Goal: Communication & Community: Participate in discussion

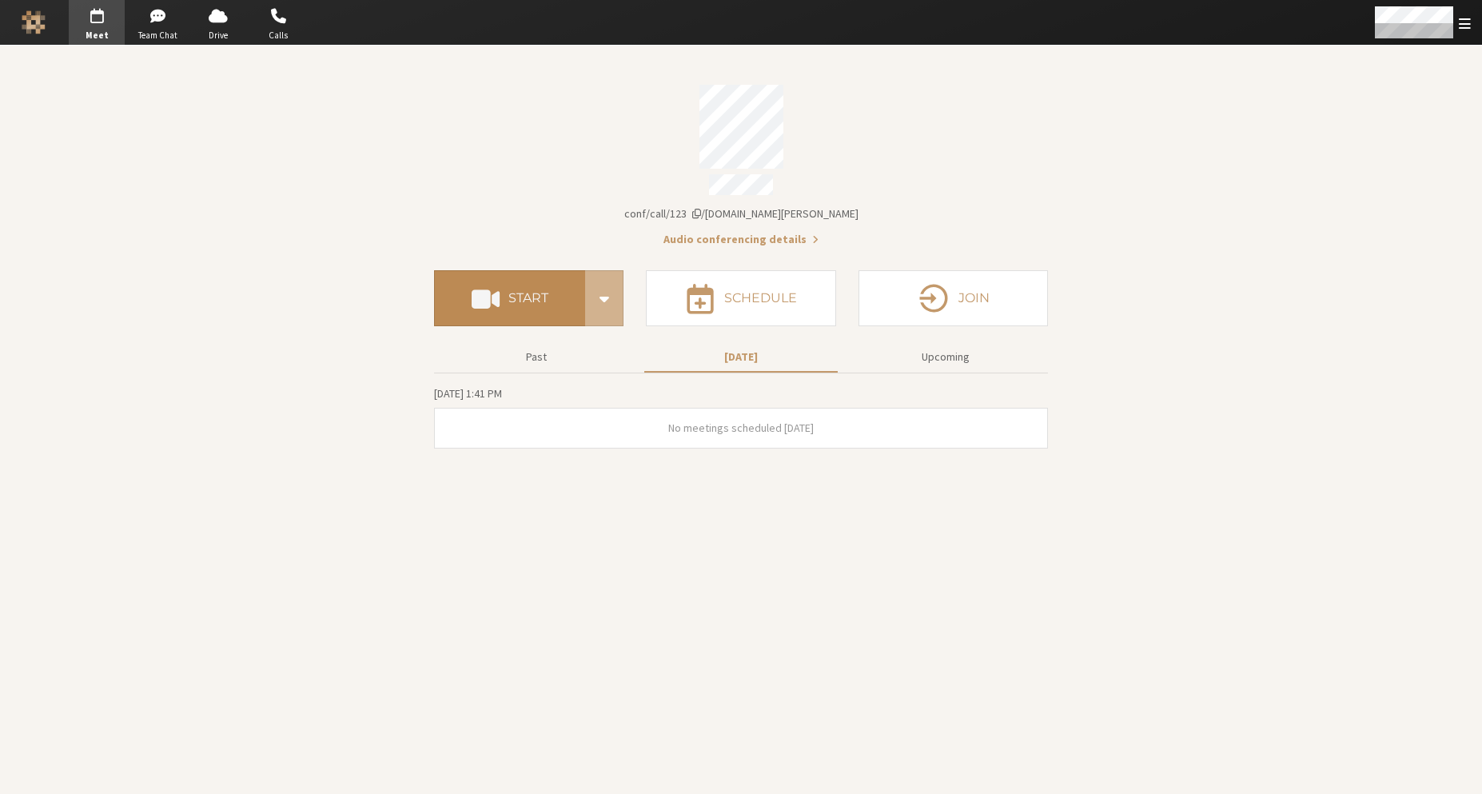
click at [434, 280] on button "Start" at bounding box center [509, 298] width 151 height 56
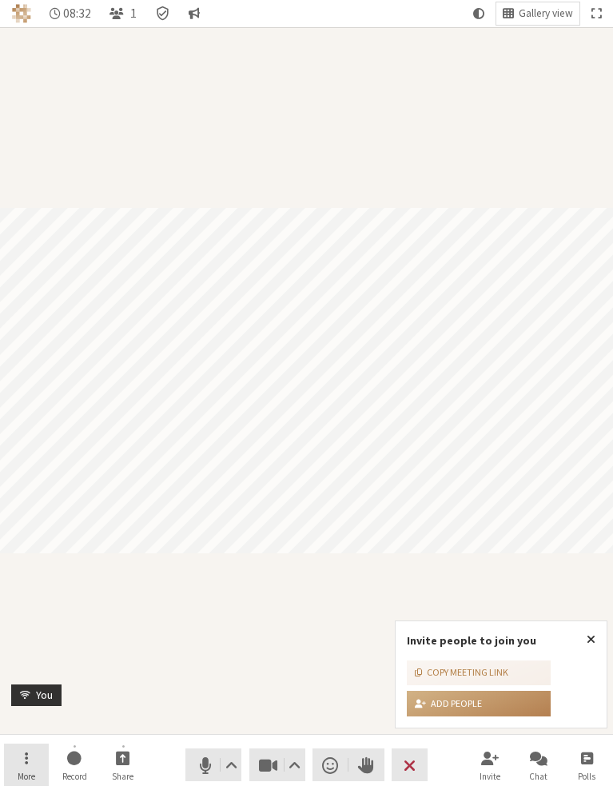
click at [33, 758] on button "More" at bounding box center [26, 764] width 45 height 43
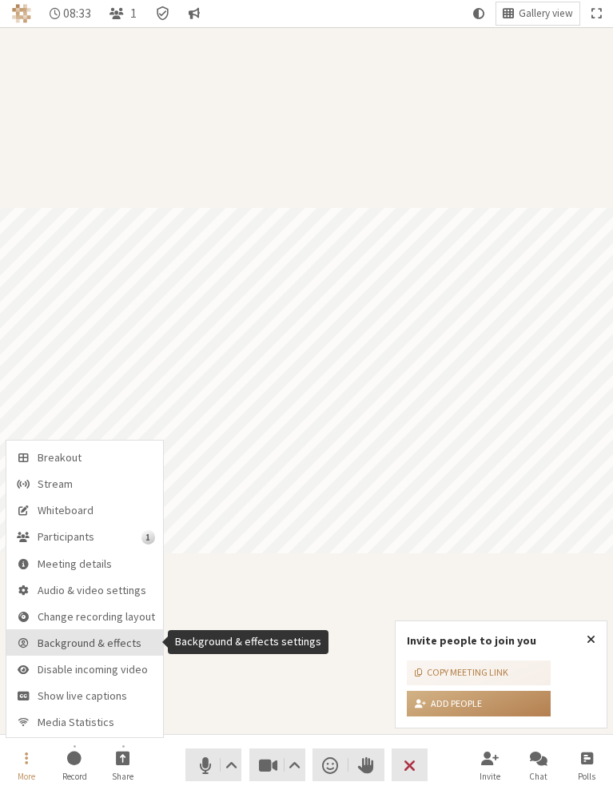
click at [78, 642] on span "Background & effects" at bounding box center [96, 643] width 117 height 12
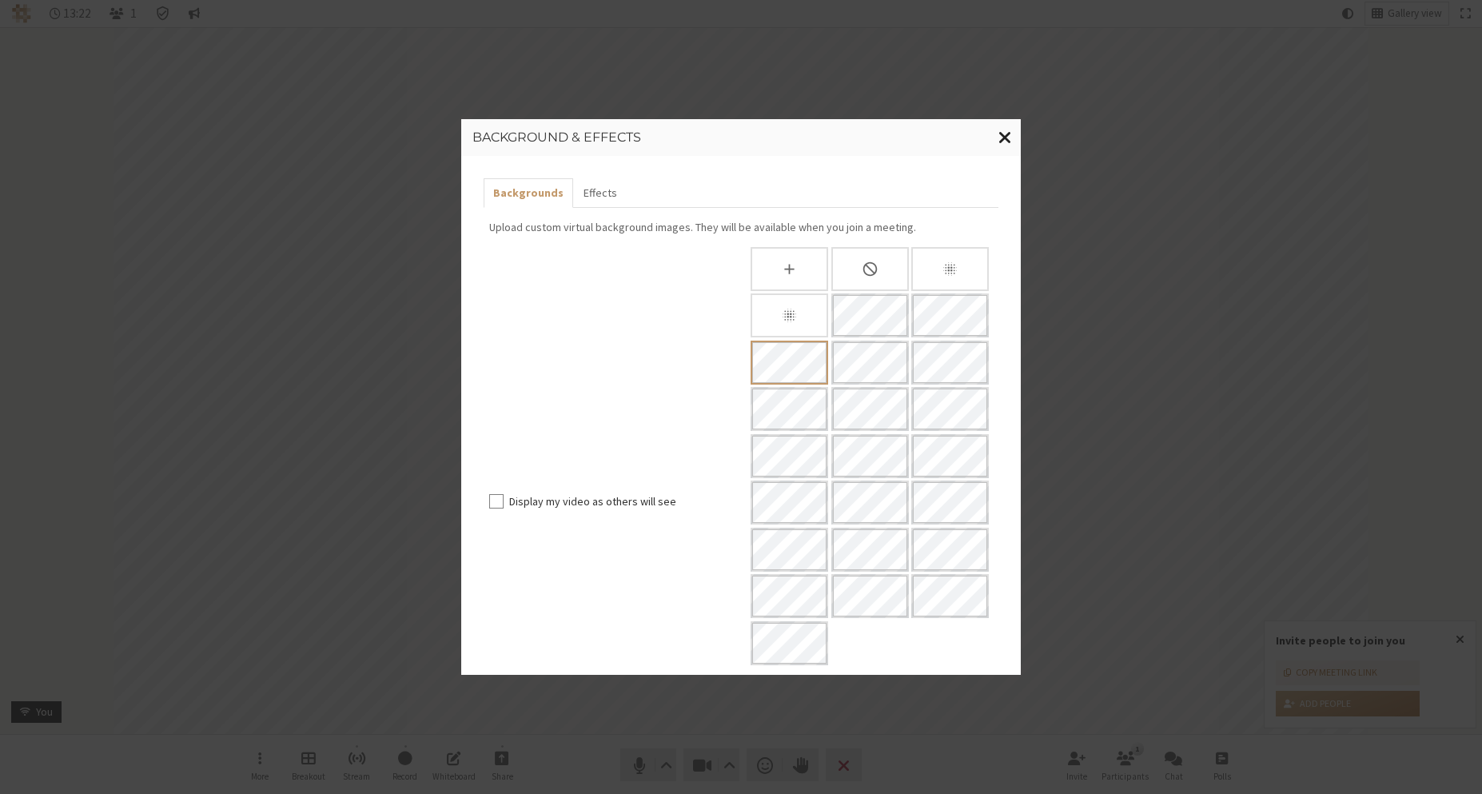
click at [1002, 143] on span "Close modal" at bounding box center [1005, 137] width 14 height 20
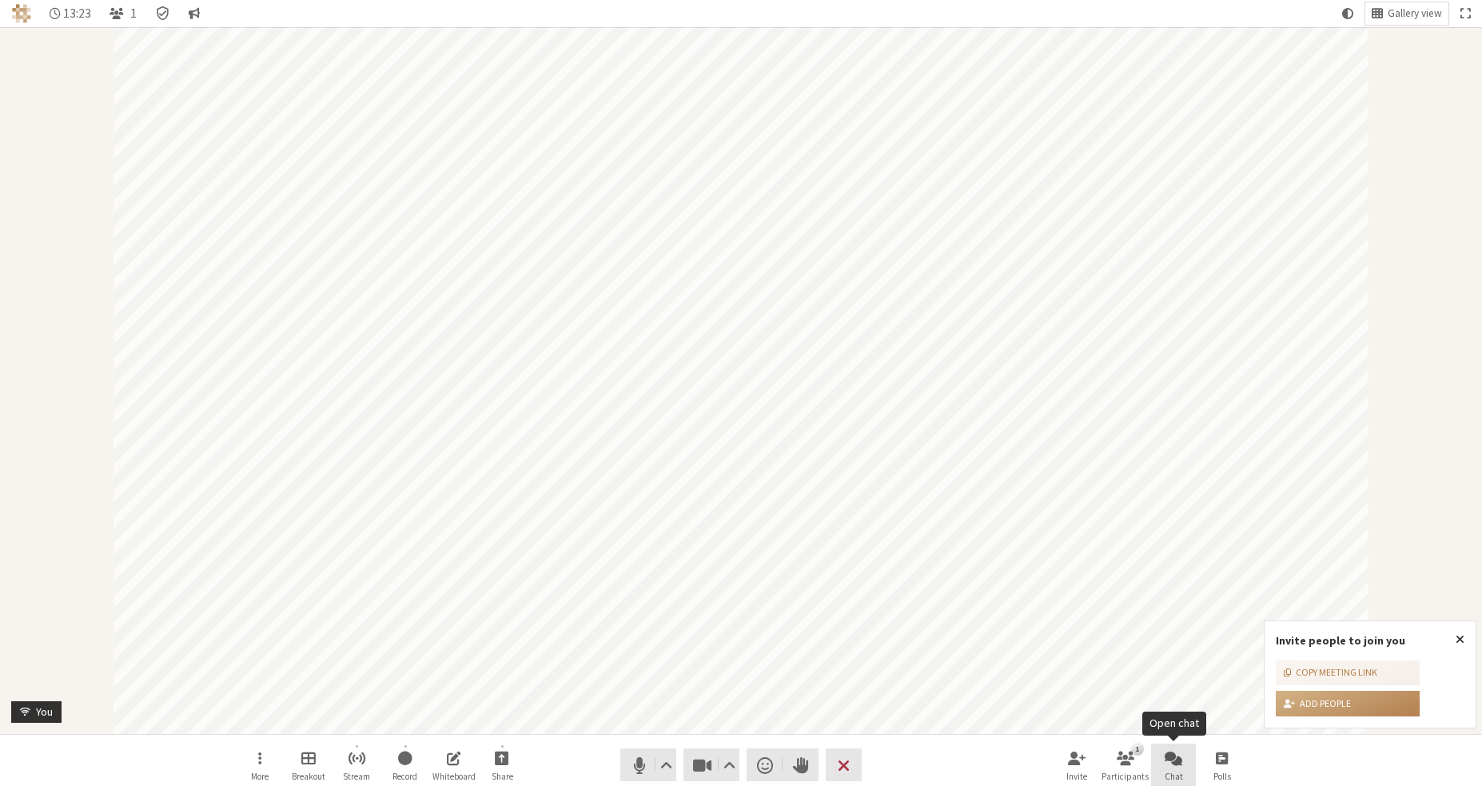
click at [1191, 759] on button "Chat" at bounding box center [1173, 764] width 45 height 43
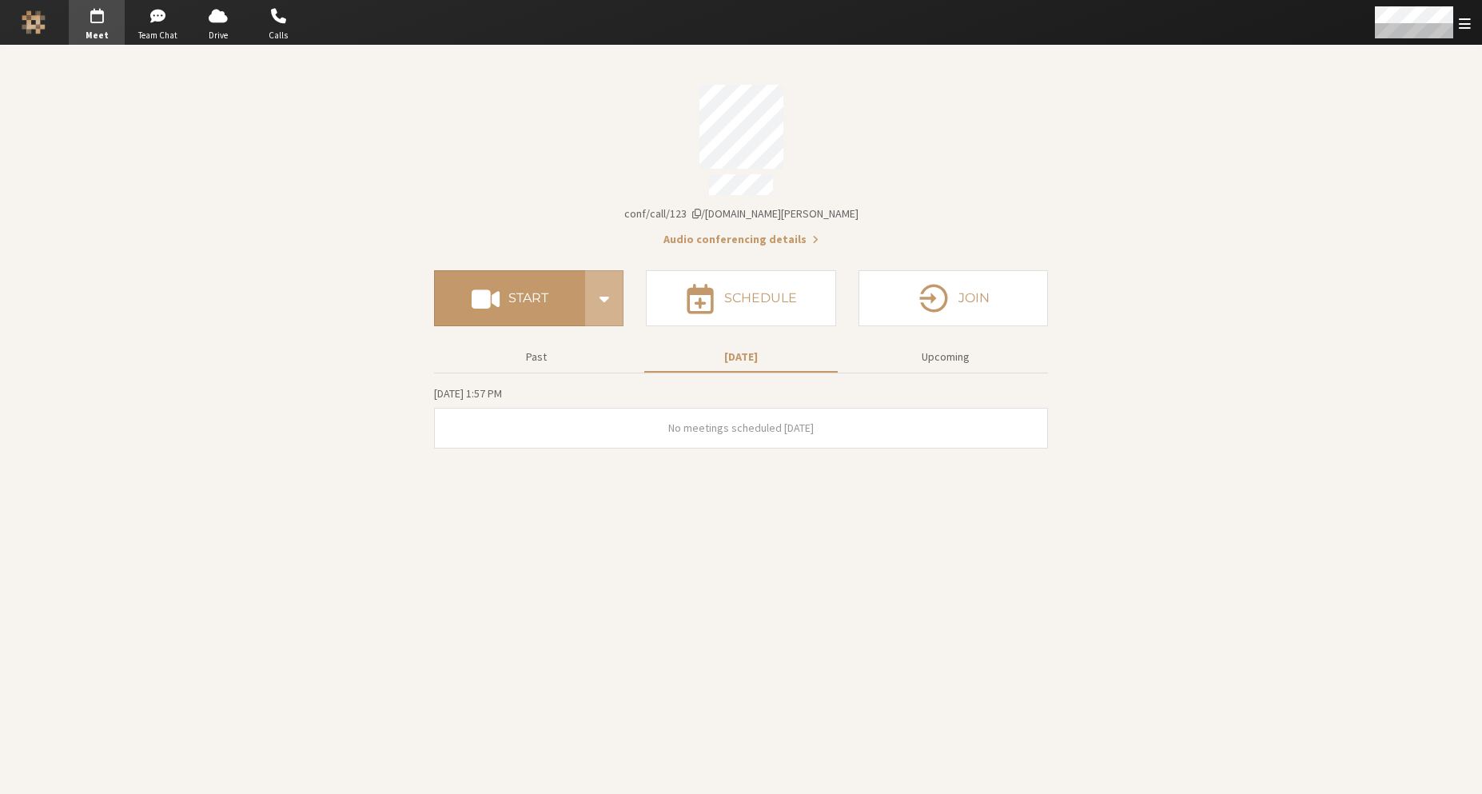
click at [434, 291] on button "Start" at bounding box center [509, 298] width 151 height 56
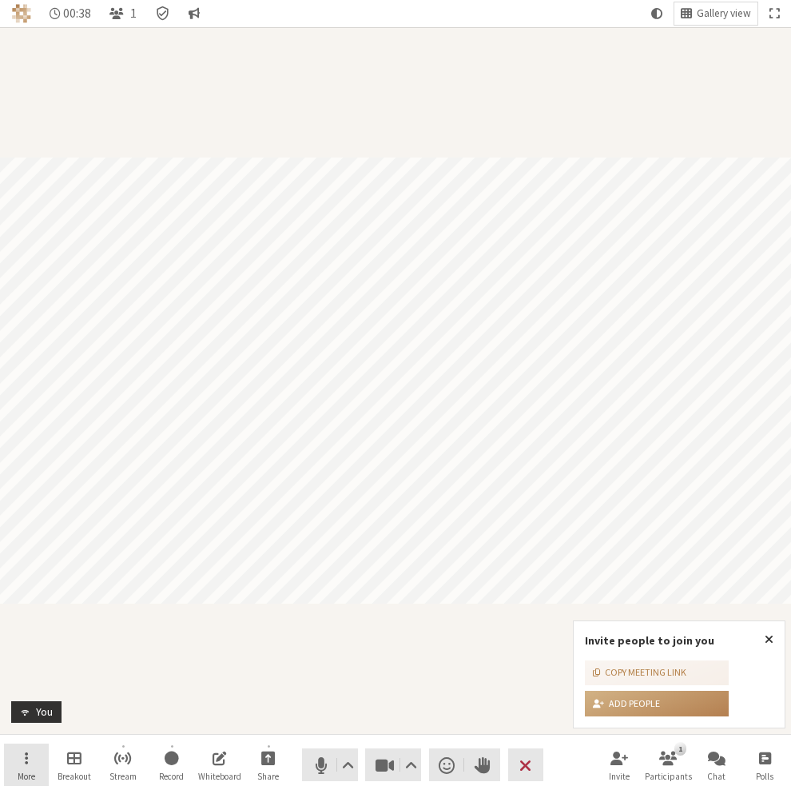
click at [30, 772] on span "More" at bounding box center [27, 776] width 18 height 10
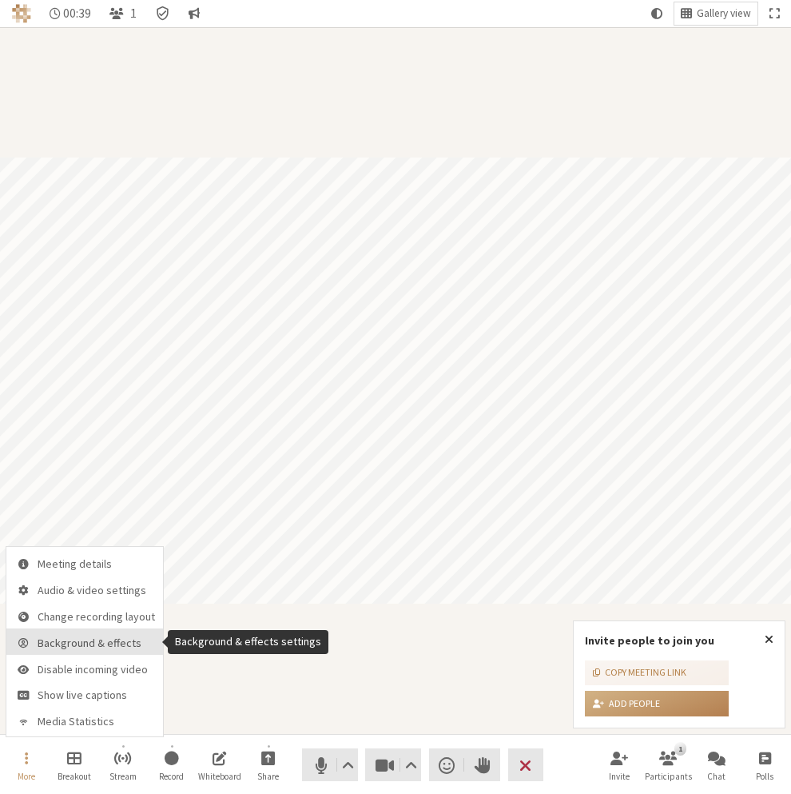
click at [66, 643] on span "Background & effects" at bounding box center [96, 643] width 117 height 12
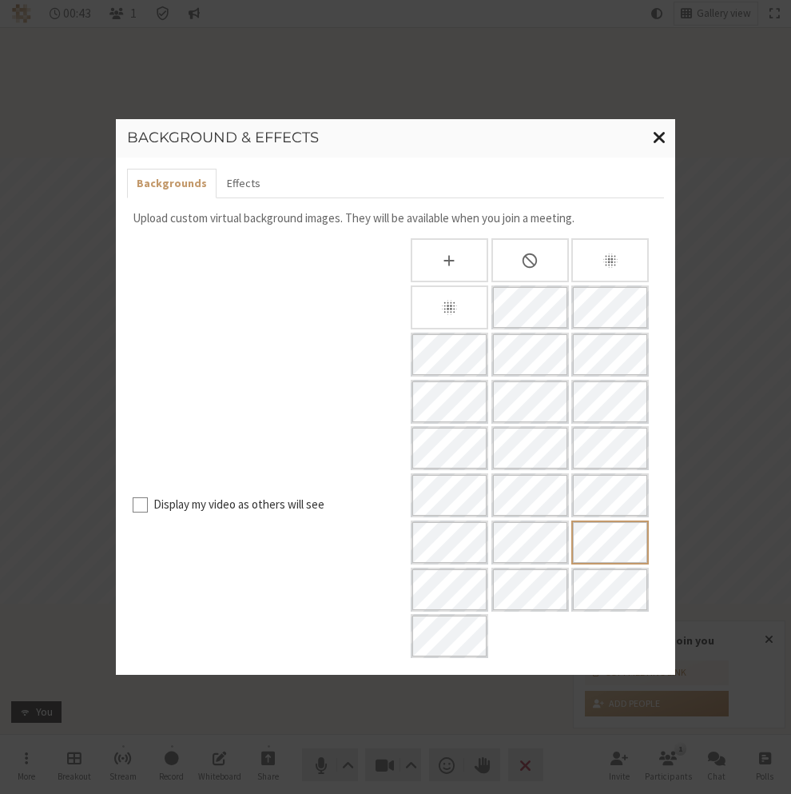
click at [660, 137] on span "Close modal" at bounding box center [660, 137] width 14 height 20
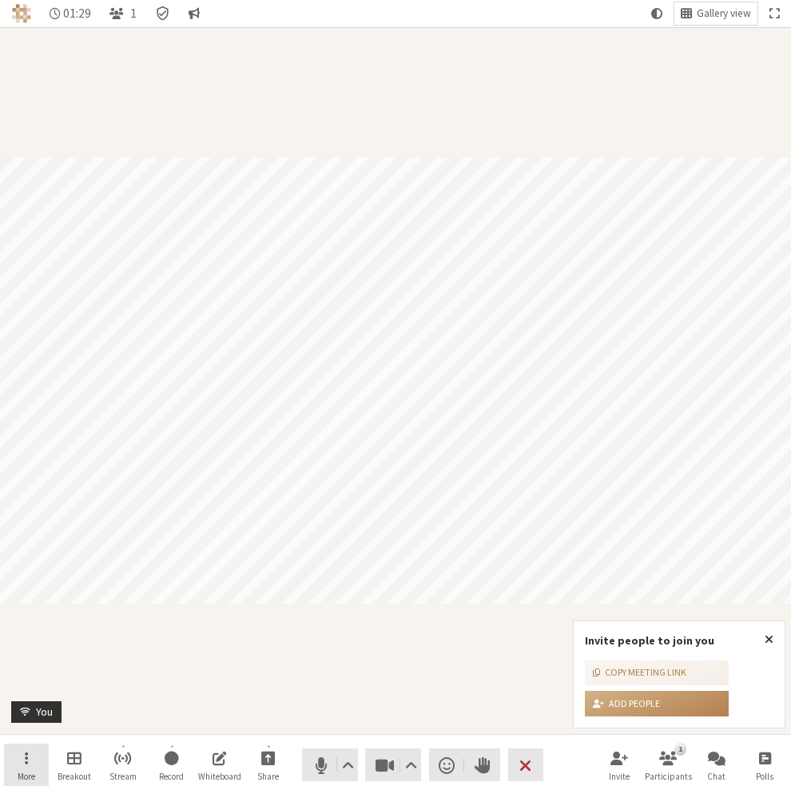
click at [31, 756] on button "More" at bounding box center [26, 764] width 45 height 43
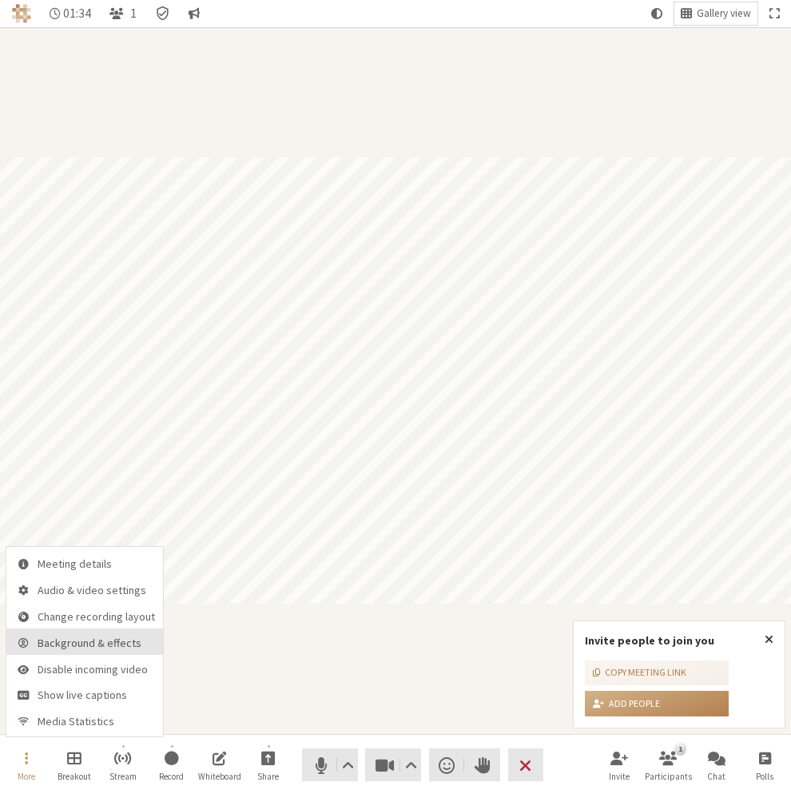
click at [72, 641] on span "Background & effects" at bounding box center [96, 643] width 117 height 12
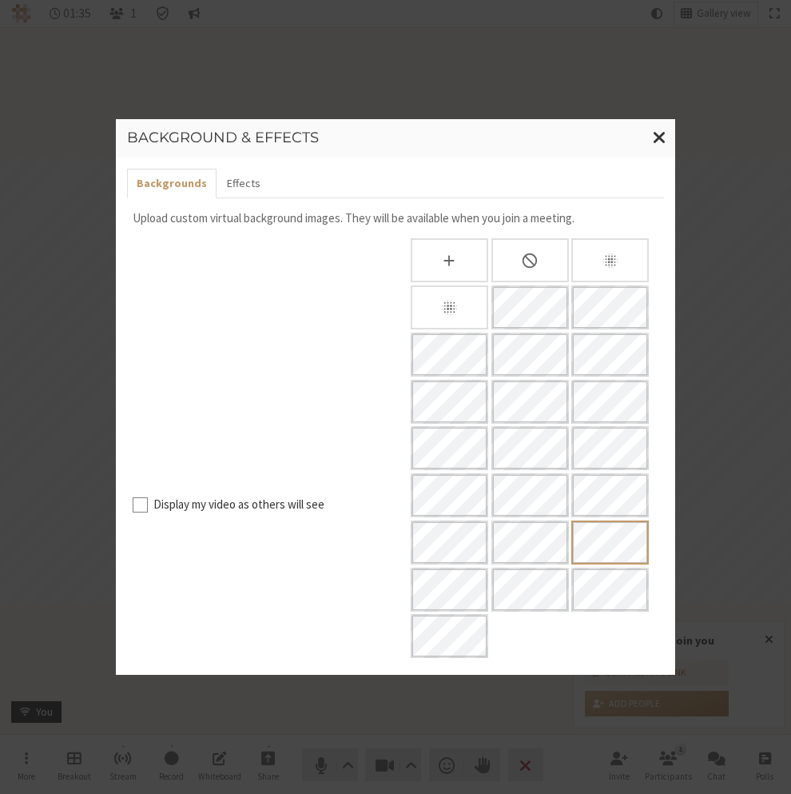
click at [243, 496] on label "Display my video as others will see" at bounding box center [271, 505] width 237 height 18
click at [148, 496] on input "Display my video as others will see" at bounding box center [140, 504] width 15 height 17
checkbox input "true"
click at [663, 141] on span "Close modal" at bounding box center [660, 137] width 14 height 20
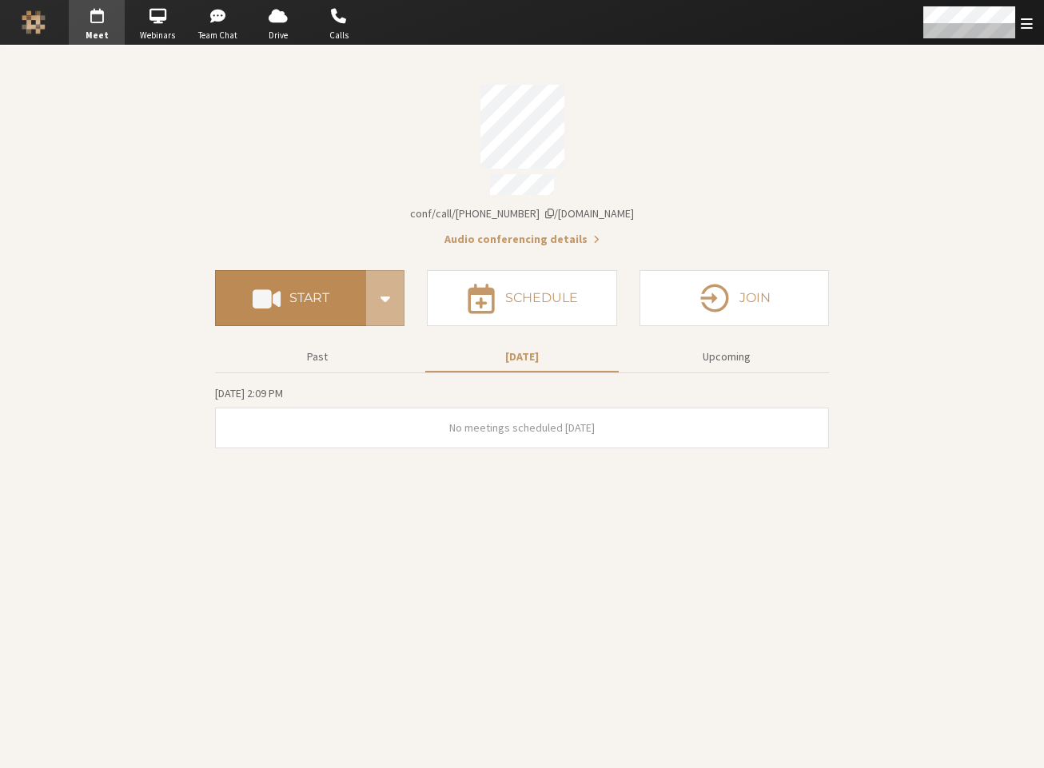
click at [265, 298] on span at bounding box center [267, 298] width 28 height 29
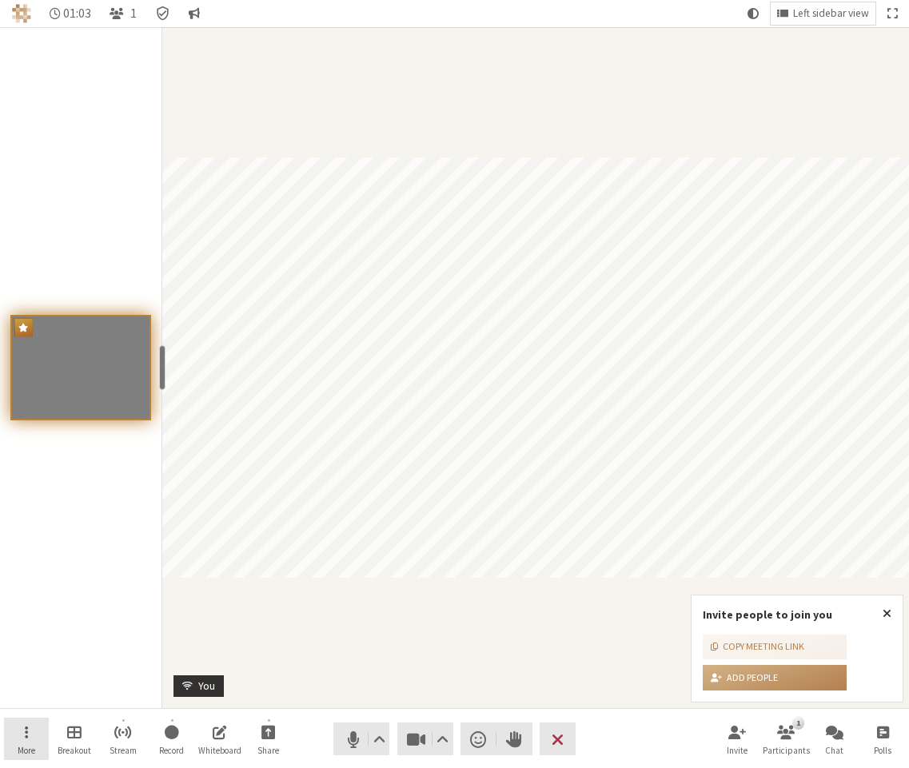
click at [37, 750] on button "More" at bounding box center [26, 739] width 45 height 43
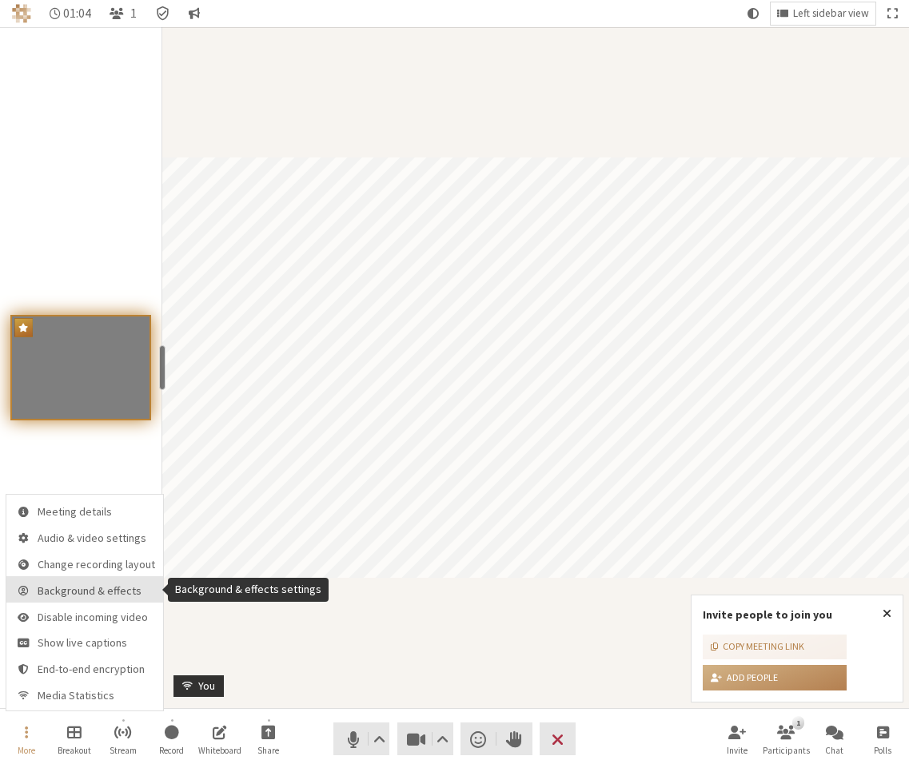
click at [74, 598] on button "Background & effects" at bounding box center [84, 589] width 157 height 26
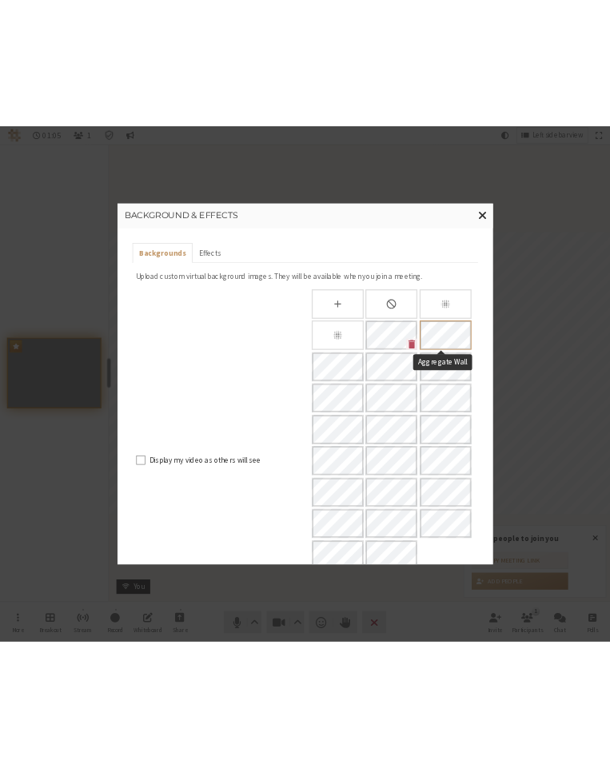
scroll to position [150, 0]
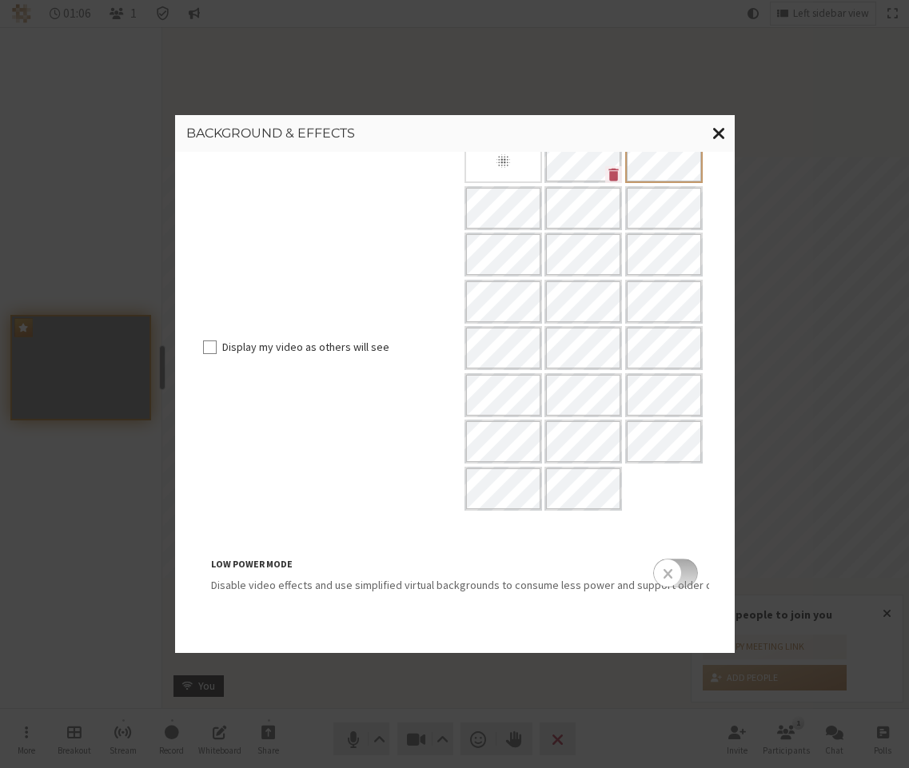
click at [712, 132] on span "Close modal" at bounding box center [719, 133] width 14 height 20
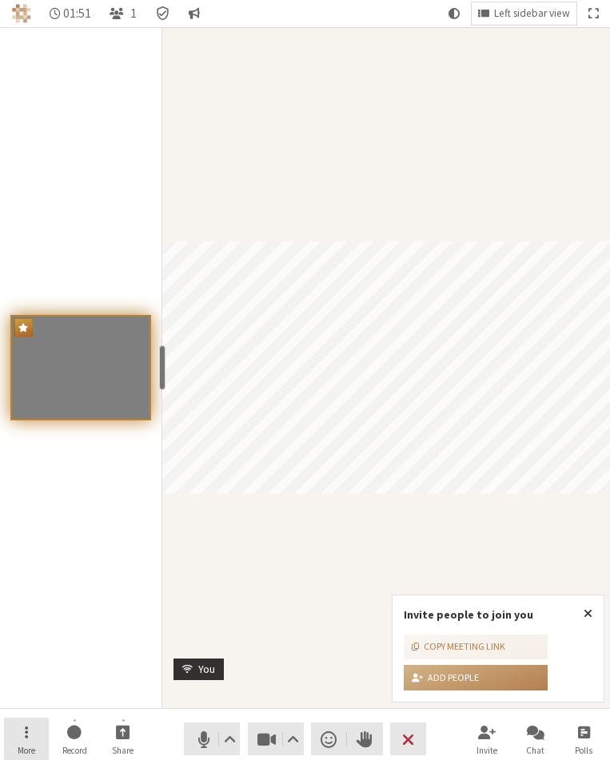
click at [34, 741] on button "More" at bounding box center [26, 739] width 45 height 43
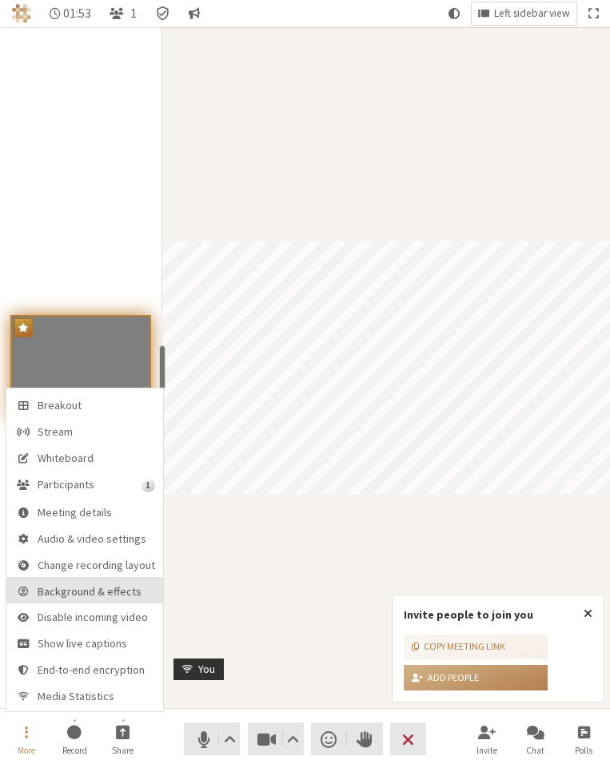
click at [95, 579] on button "Background & effects" at bounding box center [84, 590] width 157 height 26
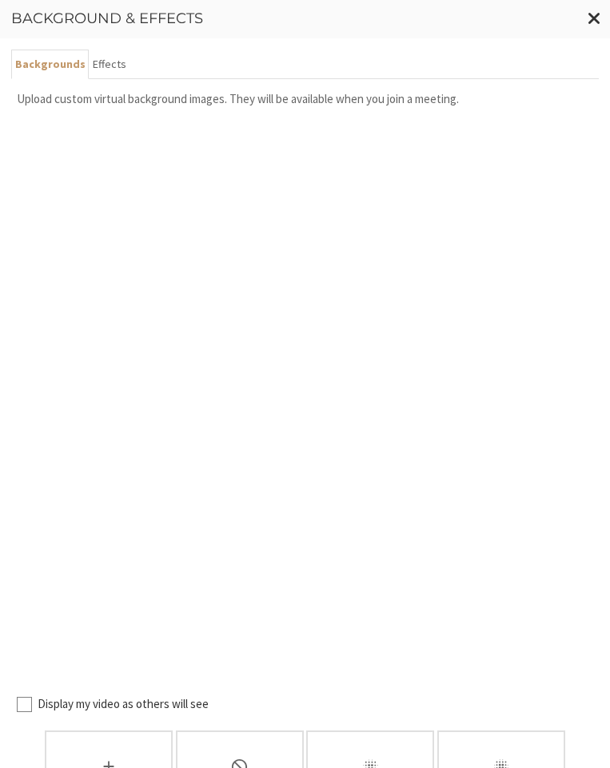
click at [139, 695] on label "Display my video as others will see" at bounding box center [315, 704] width 555 height 18
click at [32, 695] on input "Display my video as others will see" at bounding box center [24, 703] width 15 height 17
checkbox input "true"
click at [594, 24] on span "Close modal" at bounding box center [594, 18] width 14 height 20
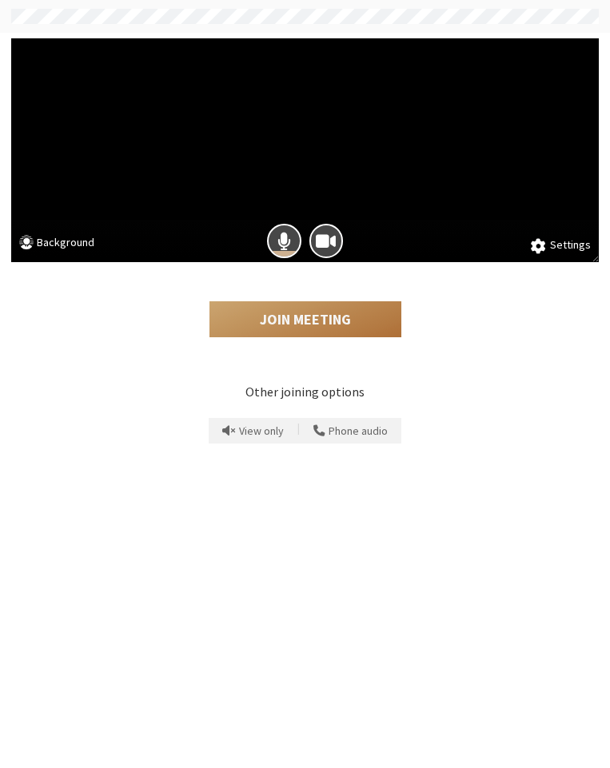
click at [277, 312] on button "Join Meeting" at bounding box center [305, 319] width 192 height 37
